Goal: Transaction & Acquisition: Purchase product/service

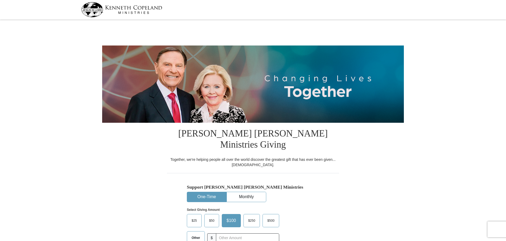
select select "NY"
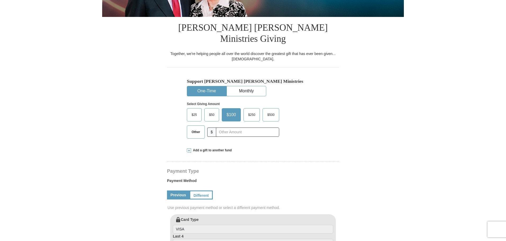
click at [196, 111] on span "$25" at bounding box center [194, 115] width 11 height 8
click at [0, 0] on input "$25" at bounding box center [0, 0] width 0 height 0
click at [212, 111] on span "$50" at bounding box center [213, 115] width 11 height 8
click at [0, 0] on input "$50" at bounding box center [0, 0] width 0 height 0
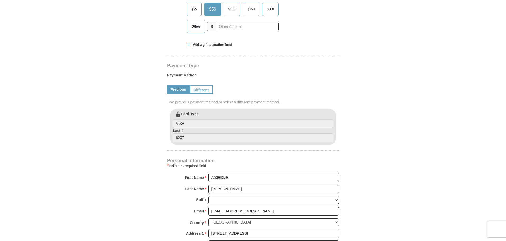
scroll to position [212, 0]
click at [193, 133] on input "8207" at bounding box center [253, 137] width 160 height 9
click at [194, 85] on link "Different" at bounding box center [200, 89] width 22 height 9
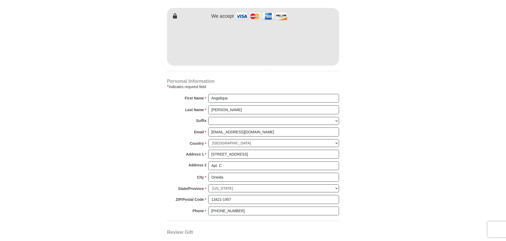
scroll to position [476, 0]
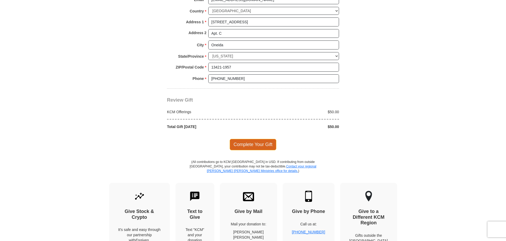
click at [245, 139] on span "Complete Your Gift" at bounding box center [253, 144] width 47 height 11
